Goal: Navigation & Orientation: Find specific page/section

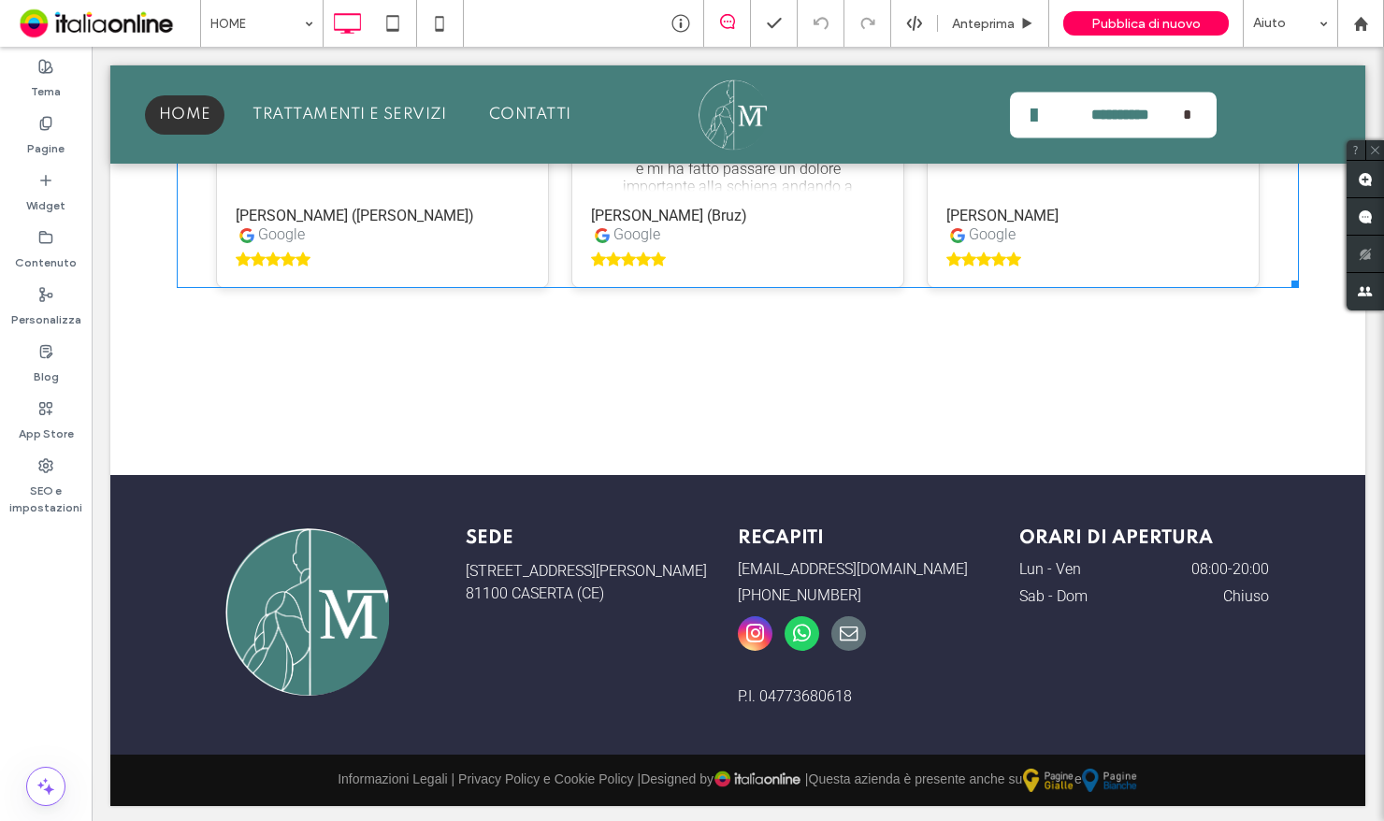
scroll to position [4037, 0]
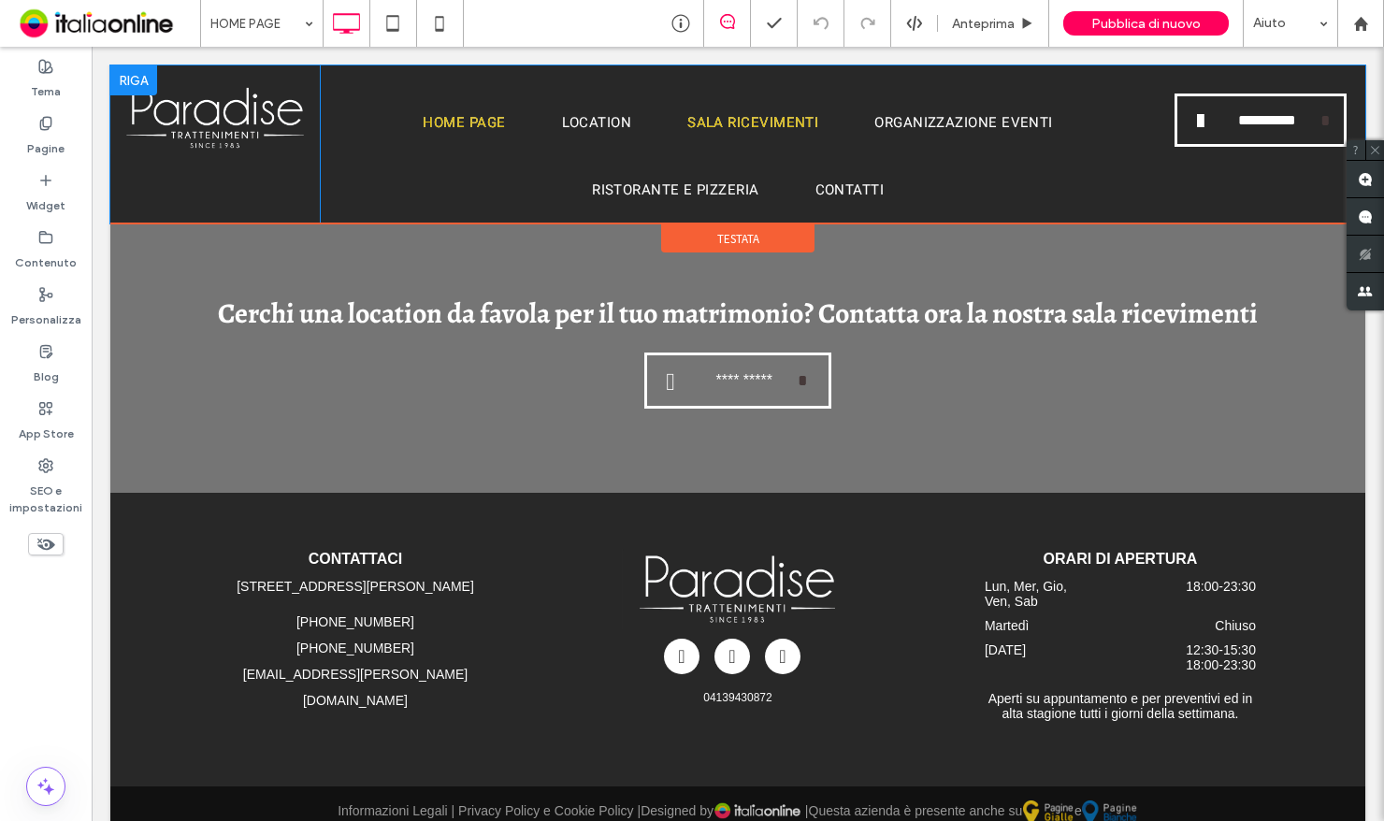
scroll to position [4298, 0]
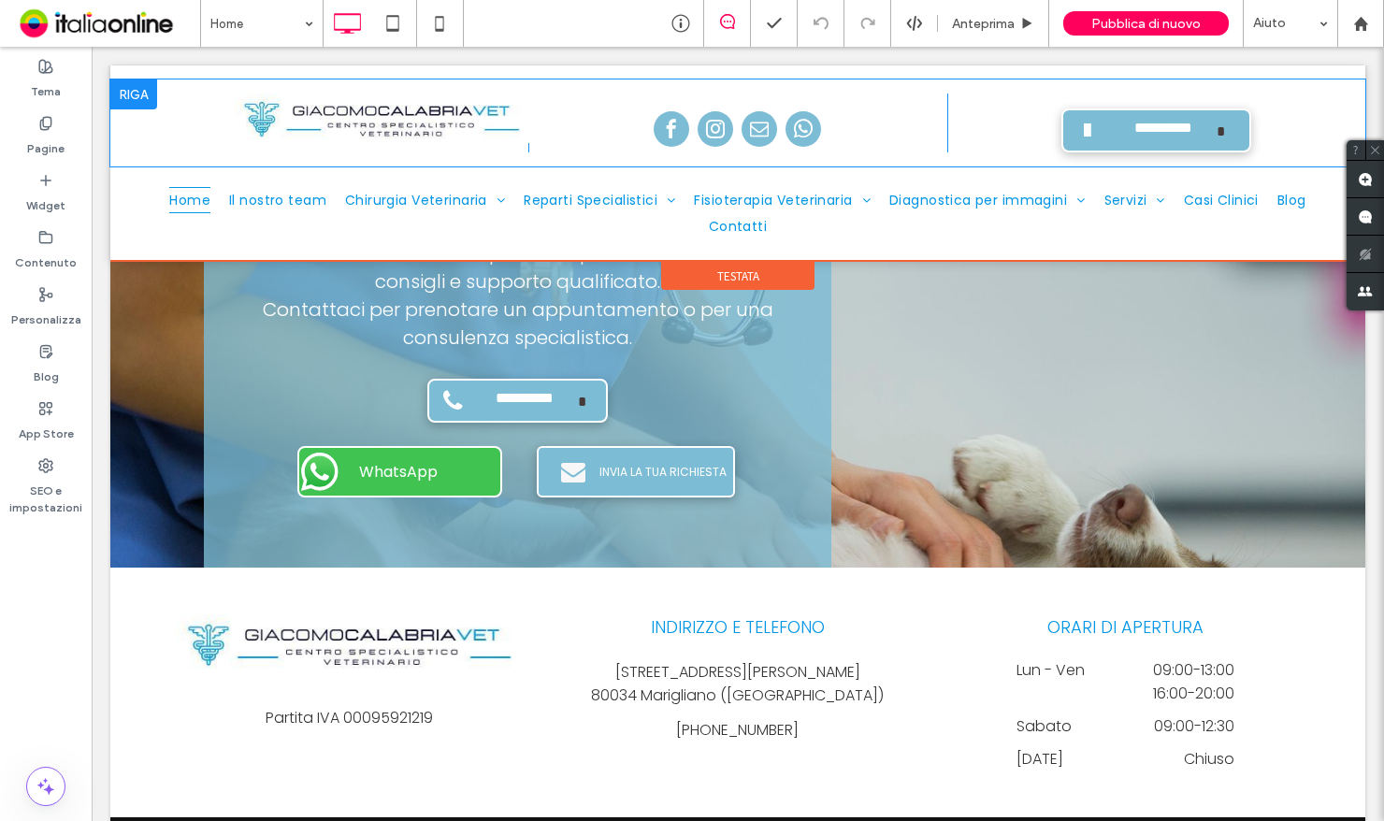
scroll to position [2608, 0]
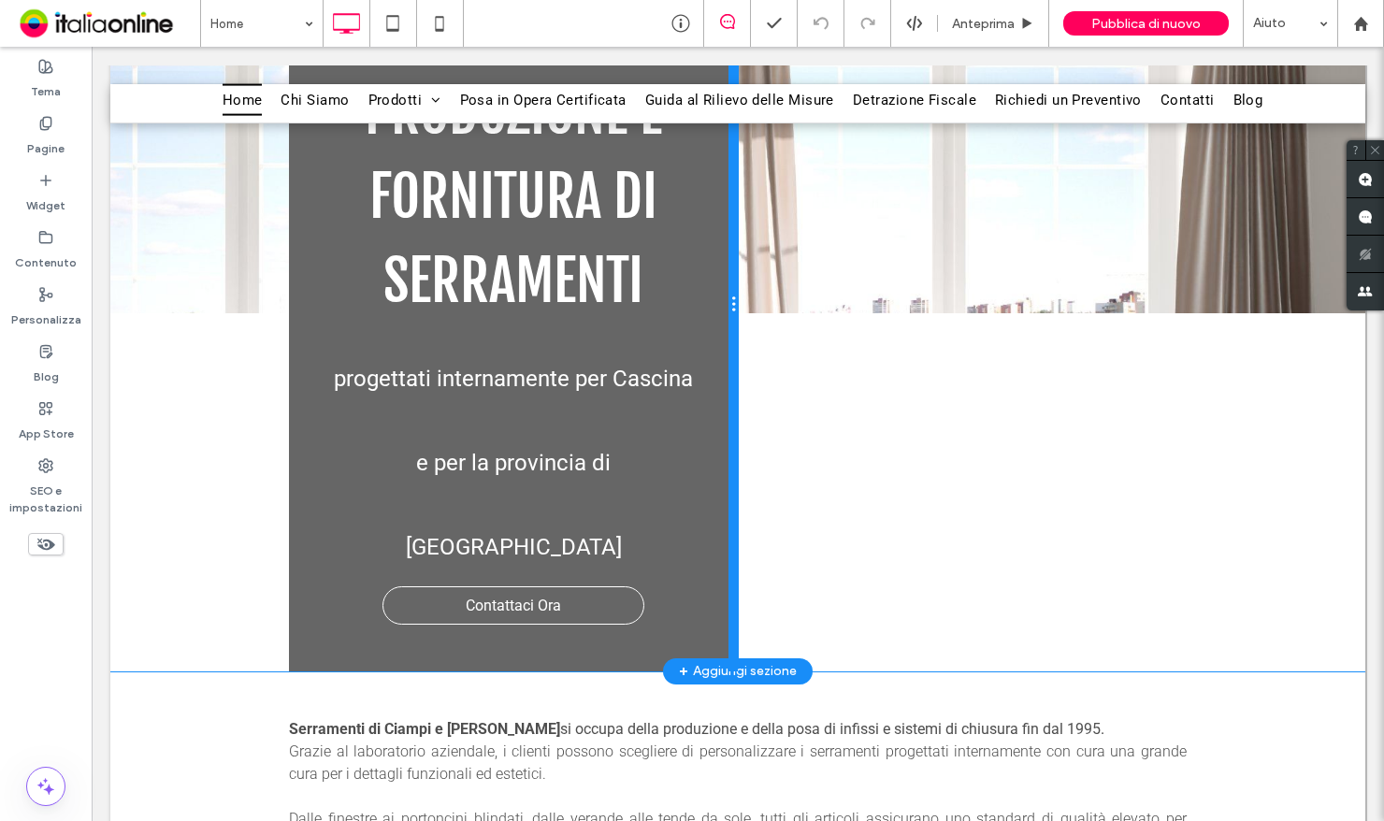
scroll to position [561, 0]
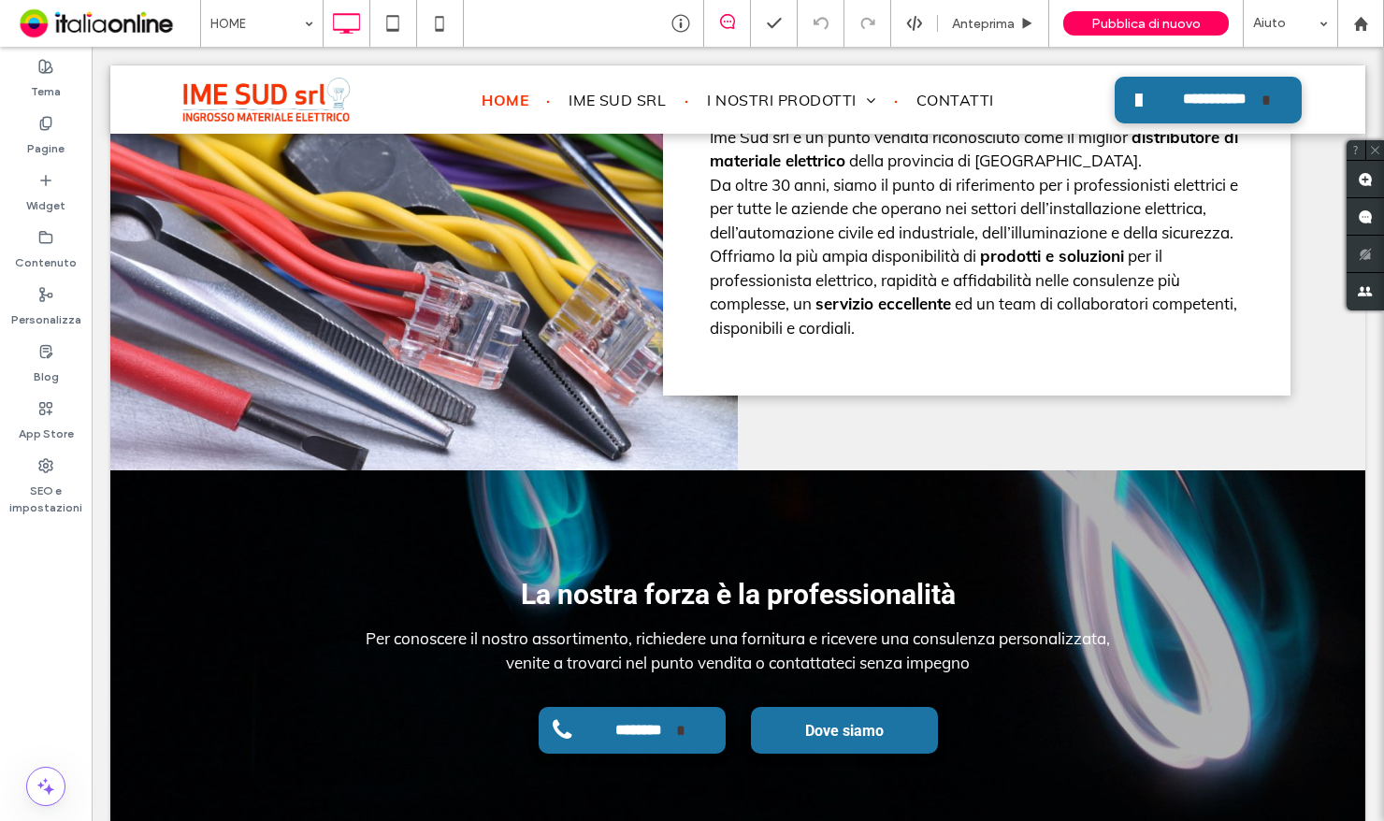
scroll to position [2352, 0]
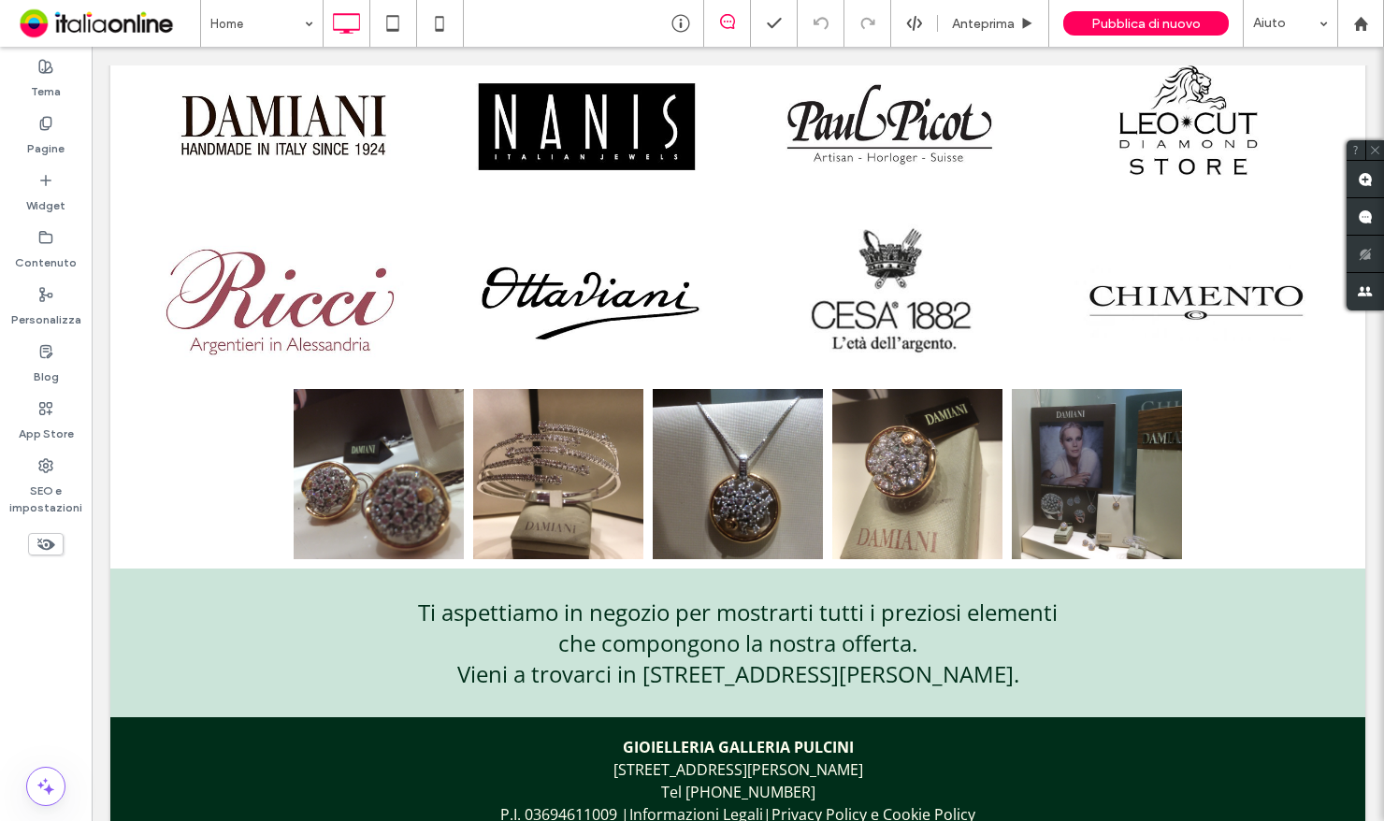
scroll to position [2062, 0]
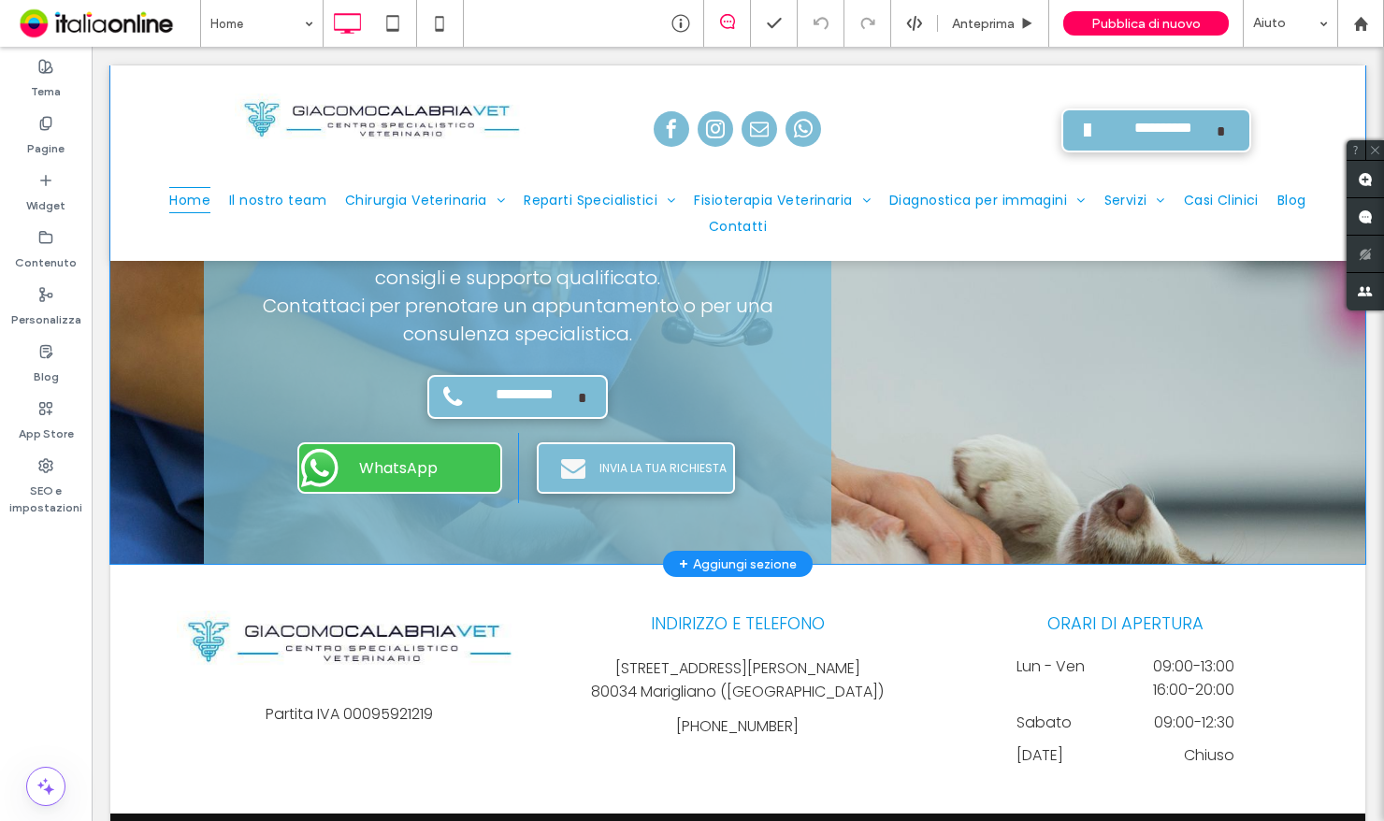
scroll to position [2608, 0]
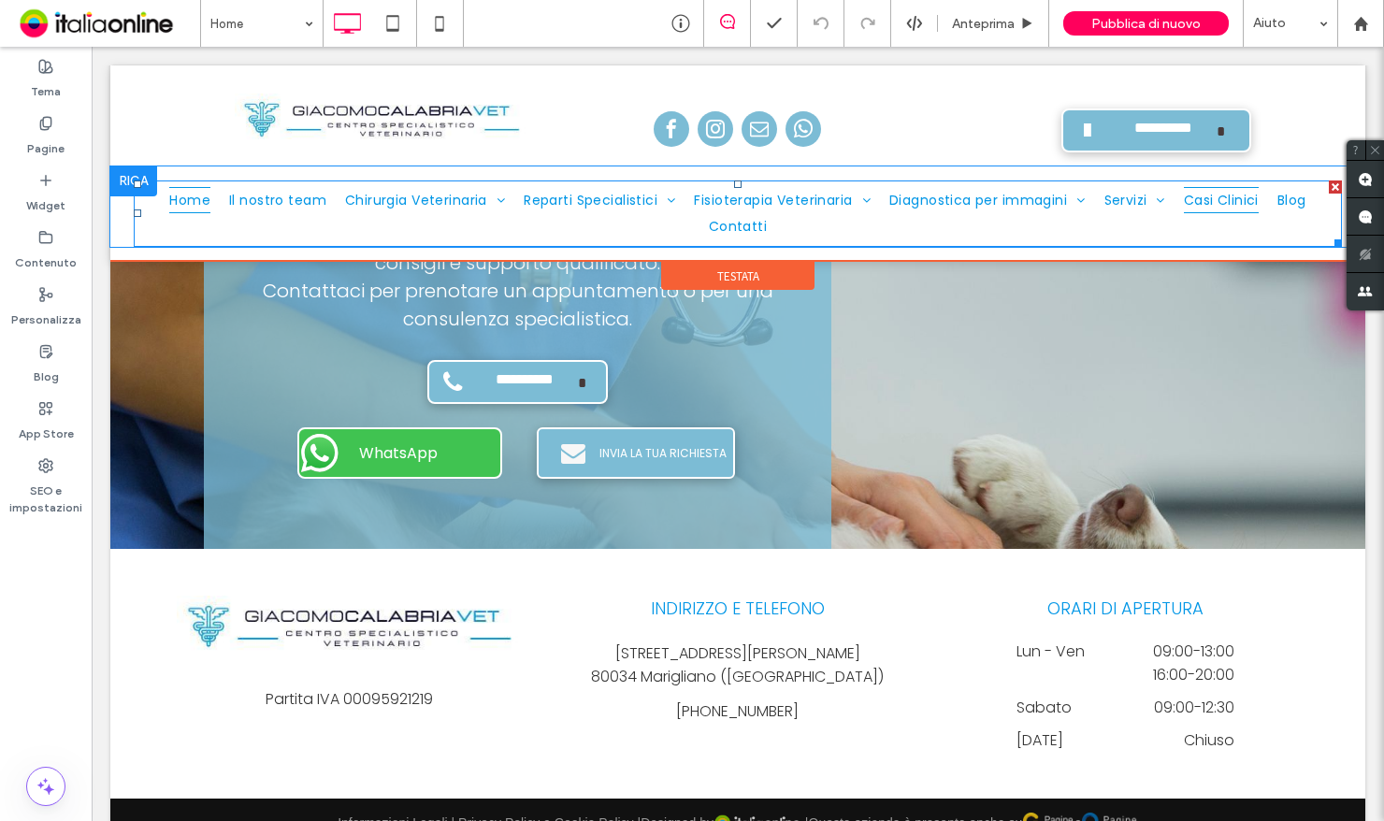
click at [1228, 204] on span "Casi Clinici" at bounding box center [1221, 200] width 75 height 27
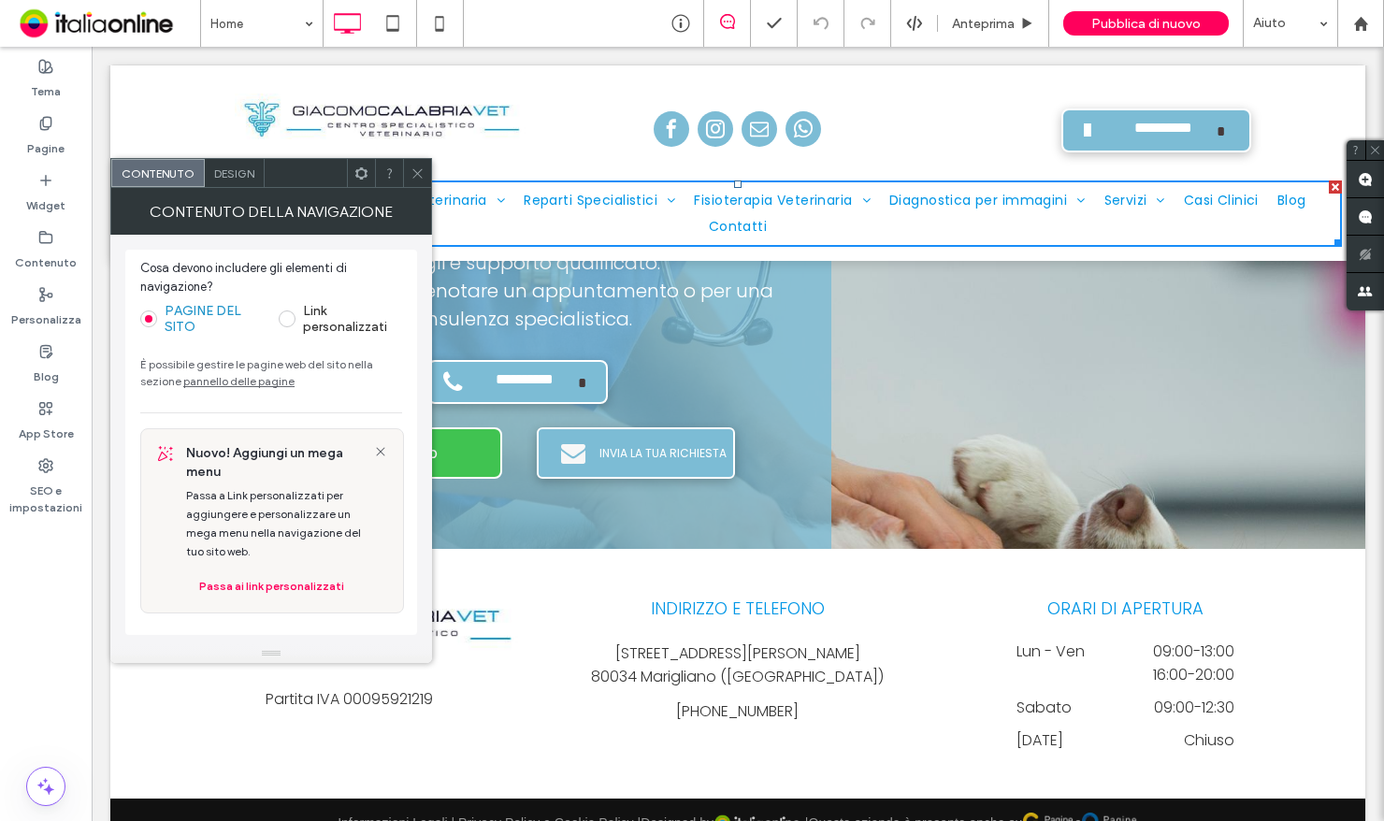
click at [415, 171] on use at bounding box center [416, 172] width 9 height 9
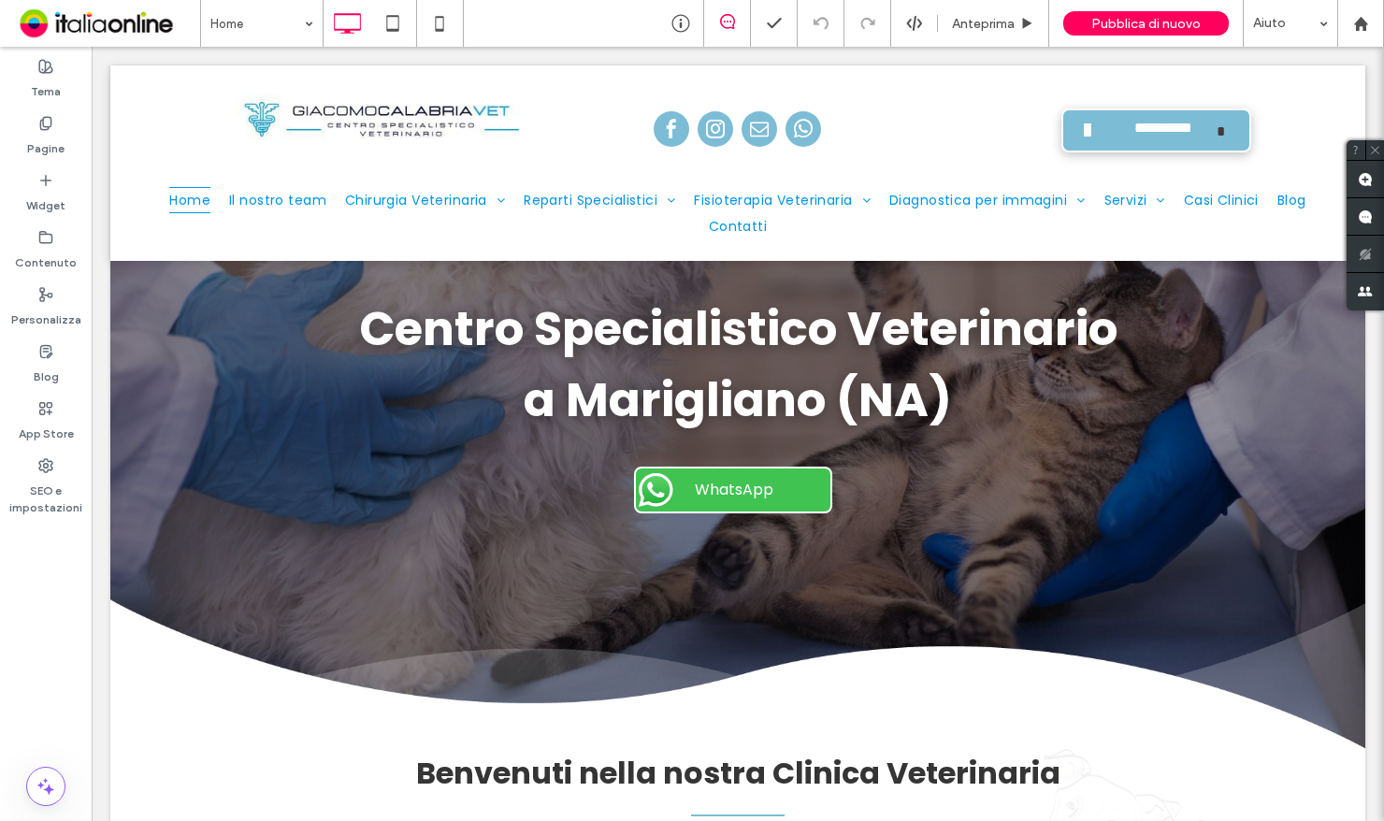
scroll to position [0, 0]
